Goal: Check status: Check status

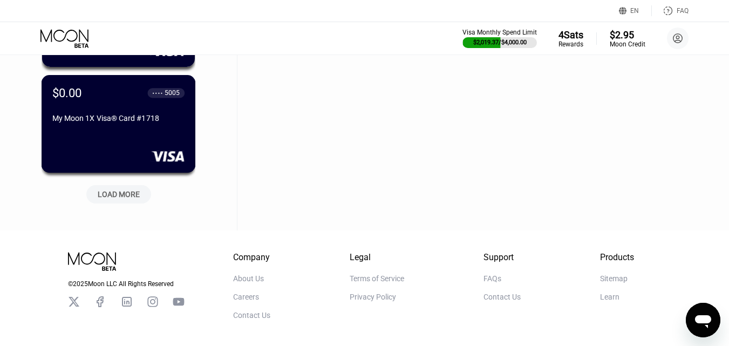
scroll to position [485, 0]
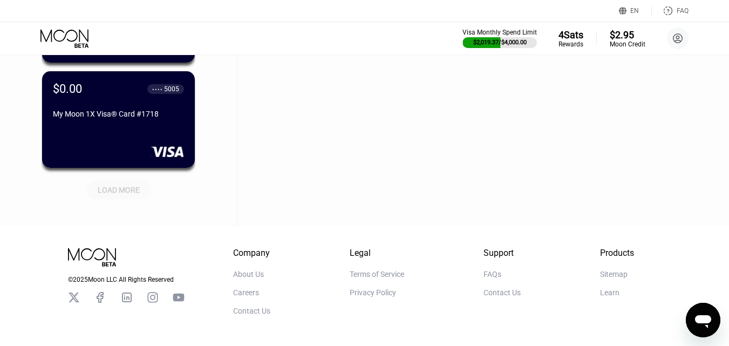
click at [125, 194] on div "LOAD MORE" at bounding box center [119, 190] width 42 height 10
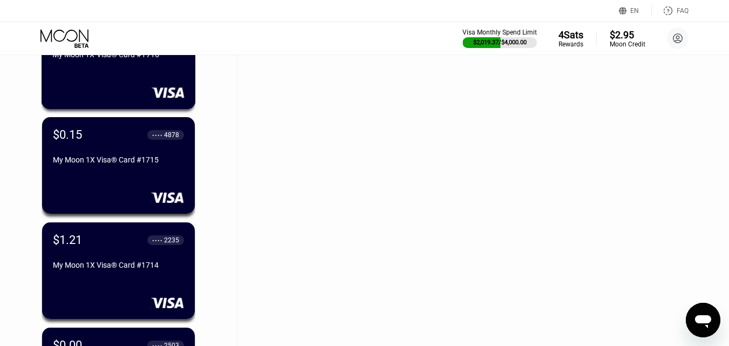
scroll to position [863, 0]
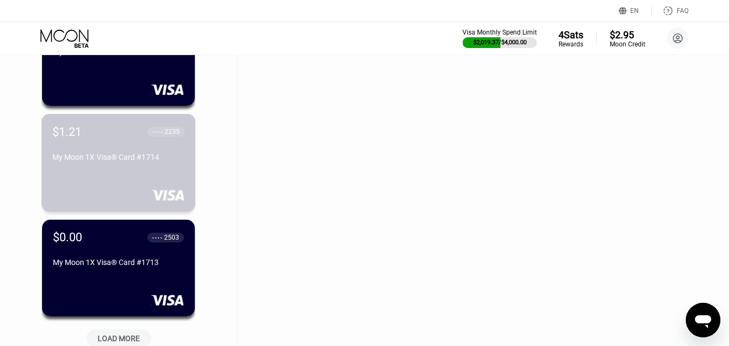
click at [120, 152] on div "$1.21 ● ● ● ● 2235 My Moon 1X Visa® Card #1714" at bounding box center [118, 145] width 132 height 41
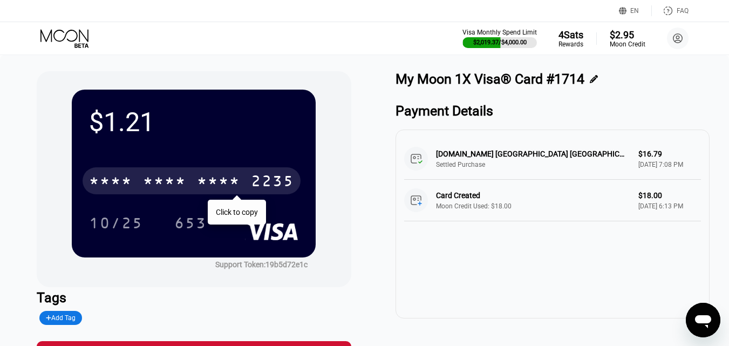
click at [133, 178] on div "* * * * * * * * * * * * 2235" at bounding box center [192, 180] width 218 height 27
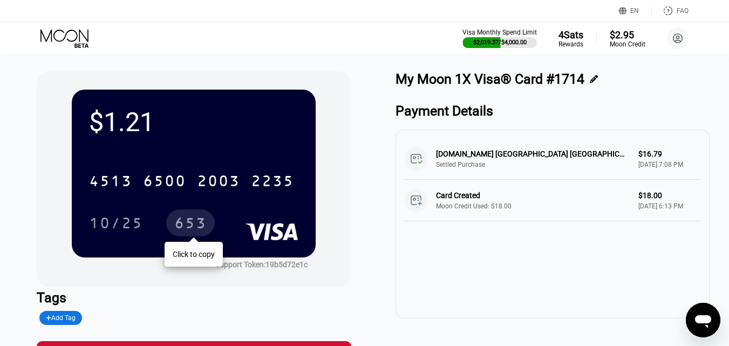
click at [180, 225] on div "653" at bounding box center [190, 224] width 32 height 17
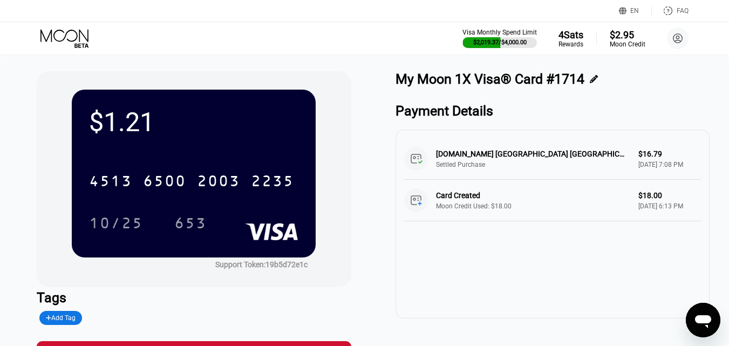
click at [69, 42] on icon at bounding box center [65, 38] width 50 height 19
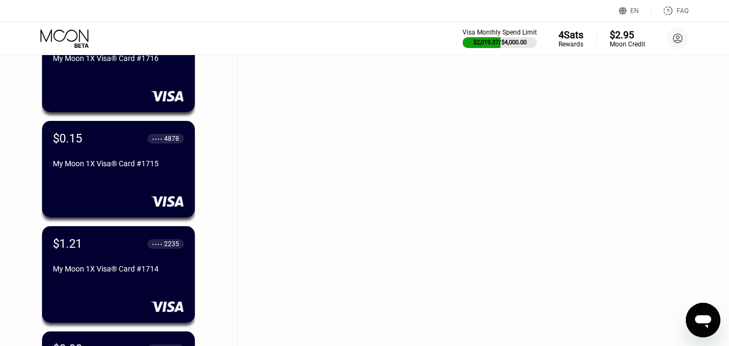
scroll to position [755, 0]
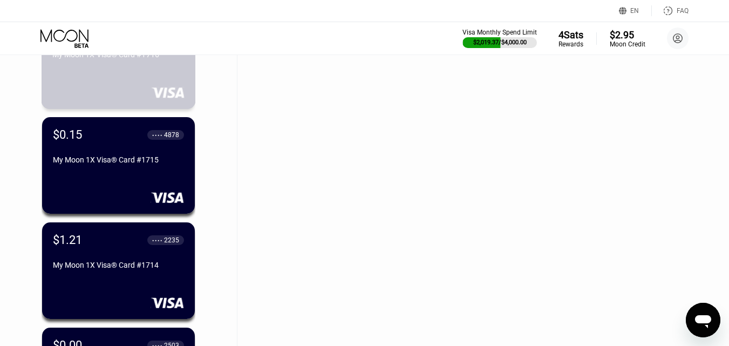
click at [118, 78] on div "$5.00 ● ● ● ● 3760 My Moon 1X Visa® Card #1716" at bounding box center [119, 60] width 154 height 98
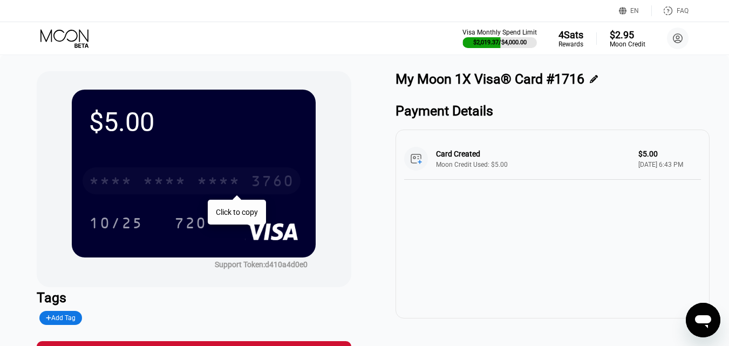
click at [173, 178] on div "* * * *" at bounding box center [164, 182] width 43 height 17
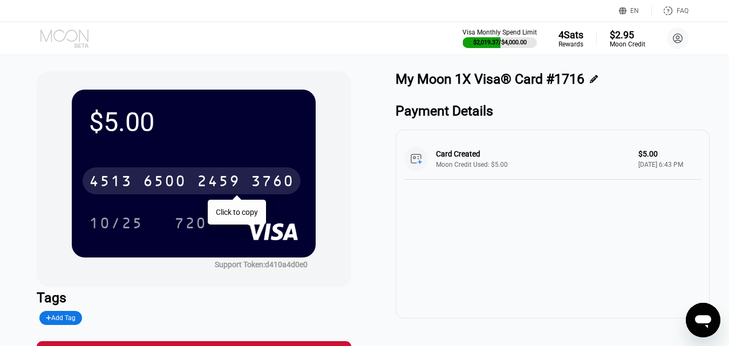
click at [67, 45] on icon at bounding box center [65, 38] width 50 height 19
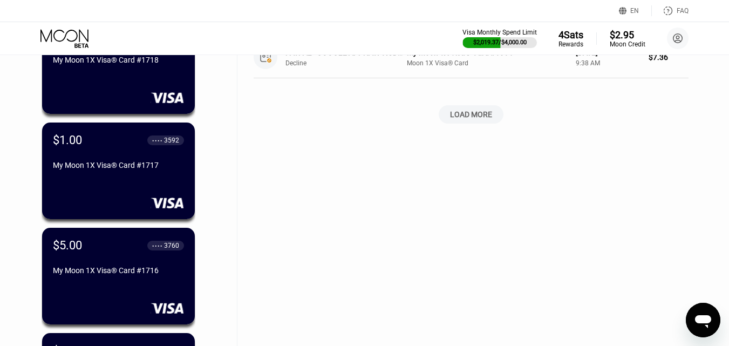
scroll to position [485, 0]
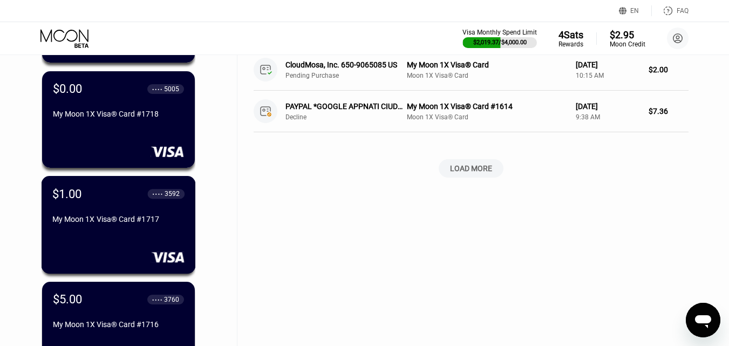
click at [125, 222] on div "My Moon 1X Visa® Card #1717" at bounding box center [118, 219] width 132 height 9
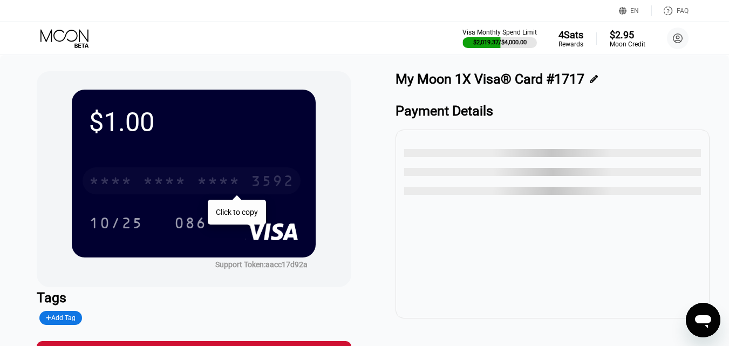
click at [208, 182] on div "* * * *" at bounding box center [218, 182] width 43 height 17
